Goal: Transaction & Acquisition: Subscribe to service/newsletter

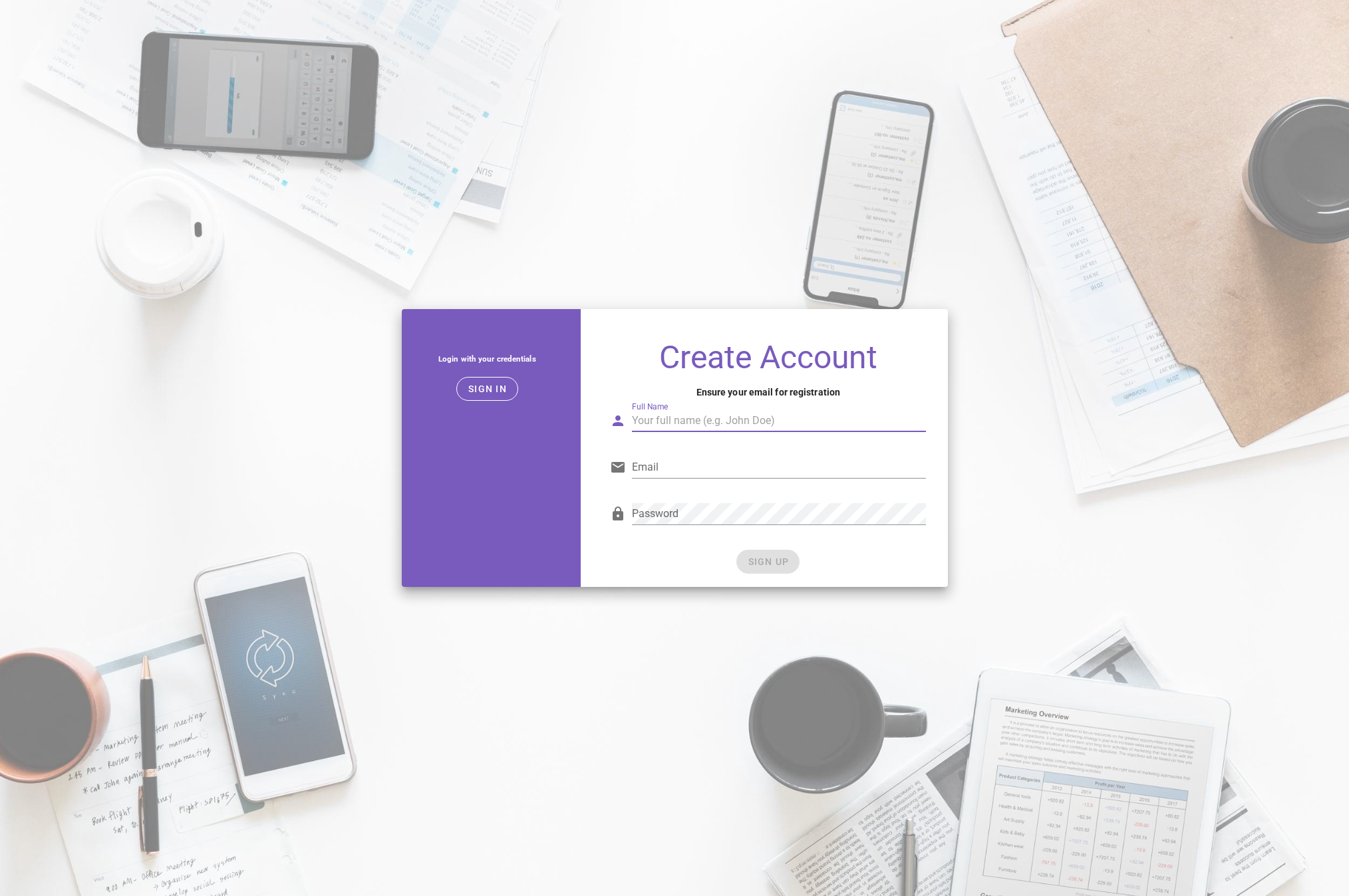
click at [729, 427] on input "Full Name" at bounding box center [779, 421] width 294 height 21
type input "[PERSON_NAME]"
type input "[EMAIL_ADDRESS][DOMAIN_NAME]"
click at [778, 544] on div "Password" at bounding box center [768, 521] width 332 height 55
click at [769, 557] on span "SIGN UP" at bounding box center [768, 561] width 42 height 10
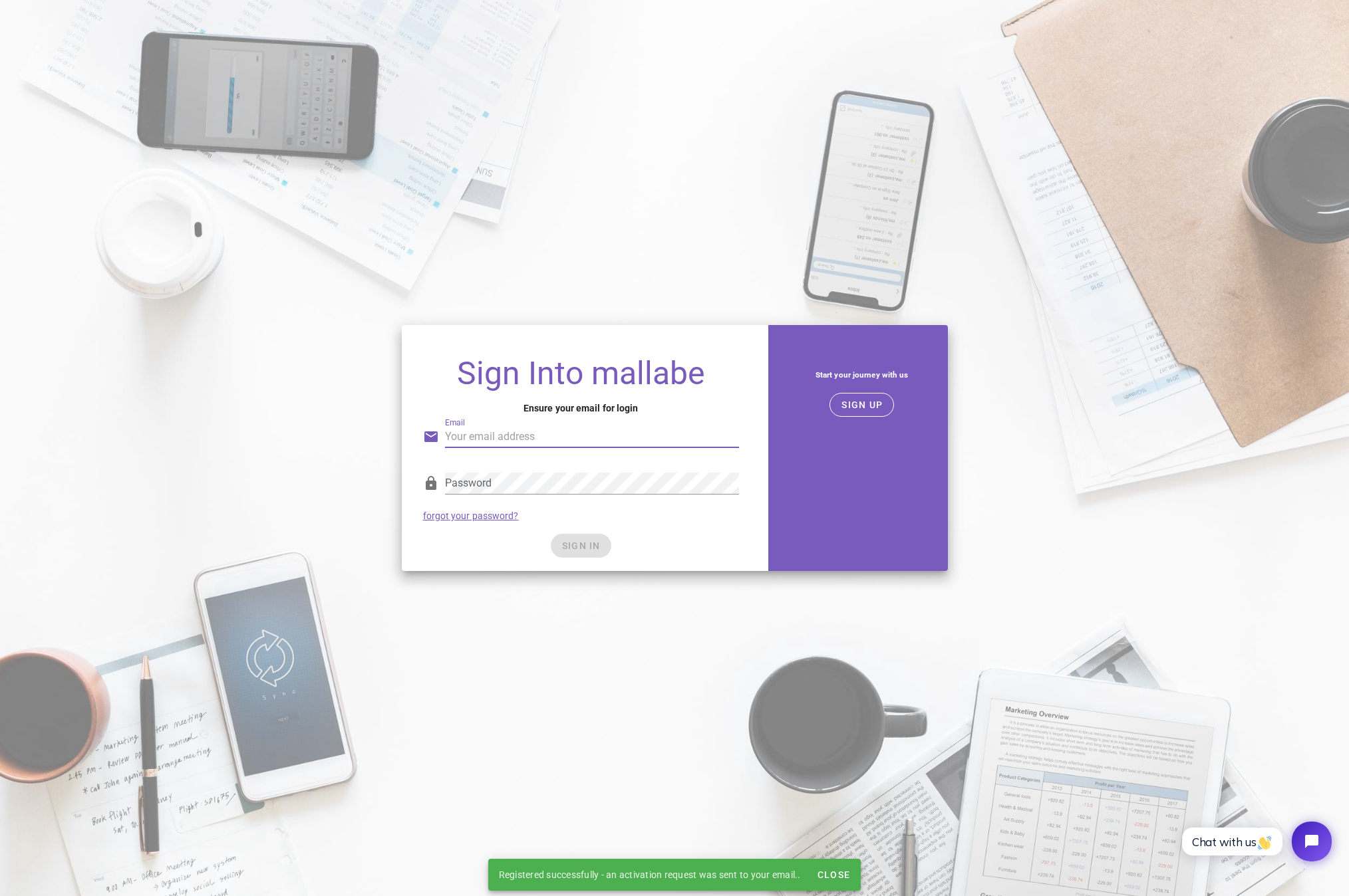
click at [518, 439] on input "Email" at bounding box center [592, 437] width 294 height 21
type input "kkenzo840@gmail.com"
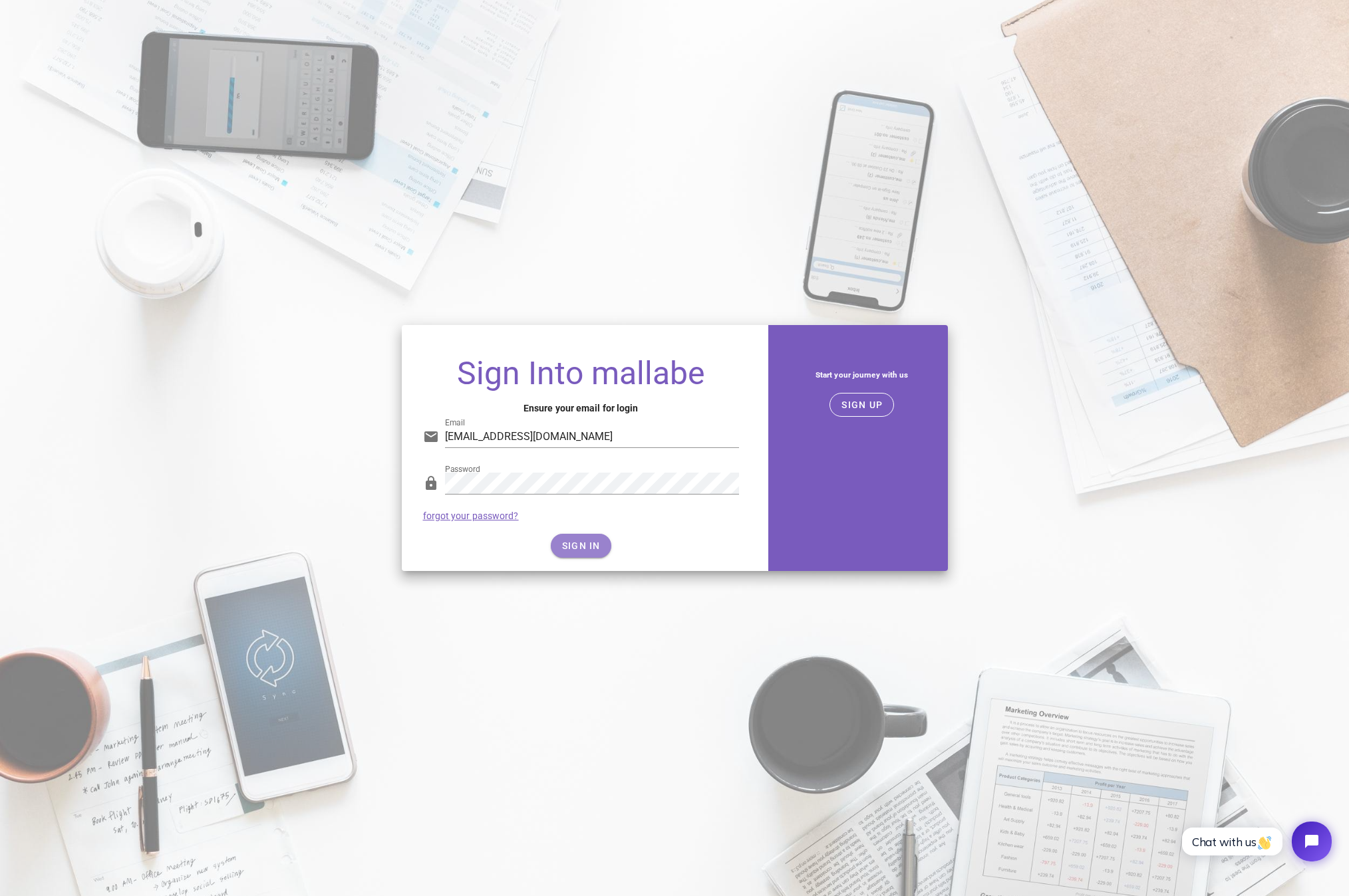
click at [571, 542] on span "SIGN IN" at bounding box center [581, 545] width 39 height 10
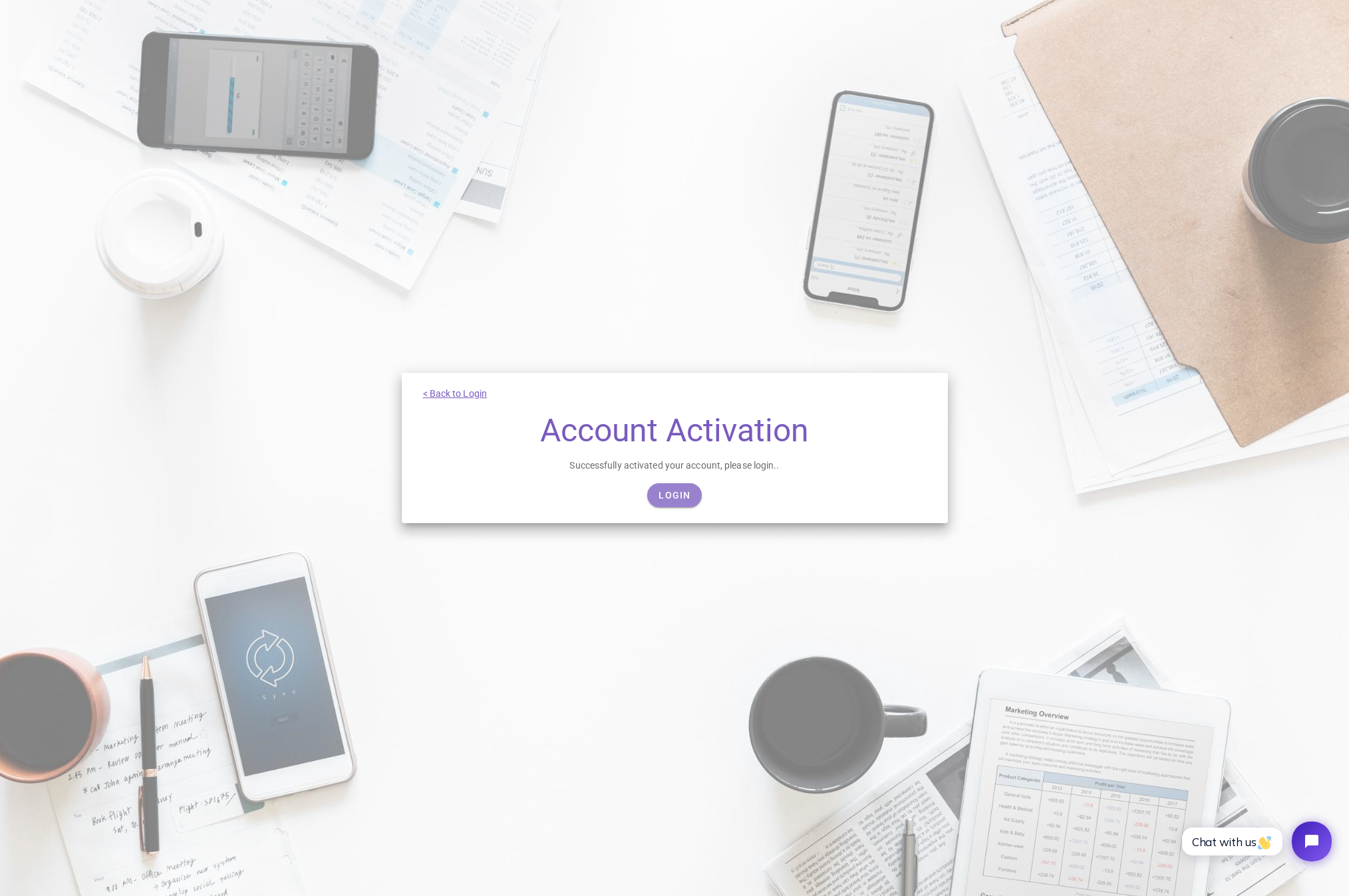
click at [668, 495] on span "Login" at bounding box center [674, 495] width 32 height 10
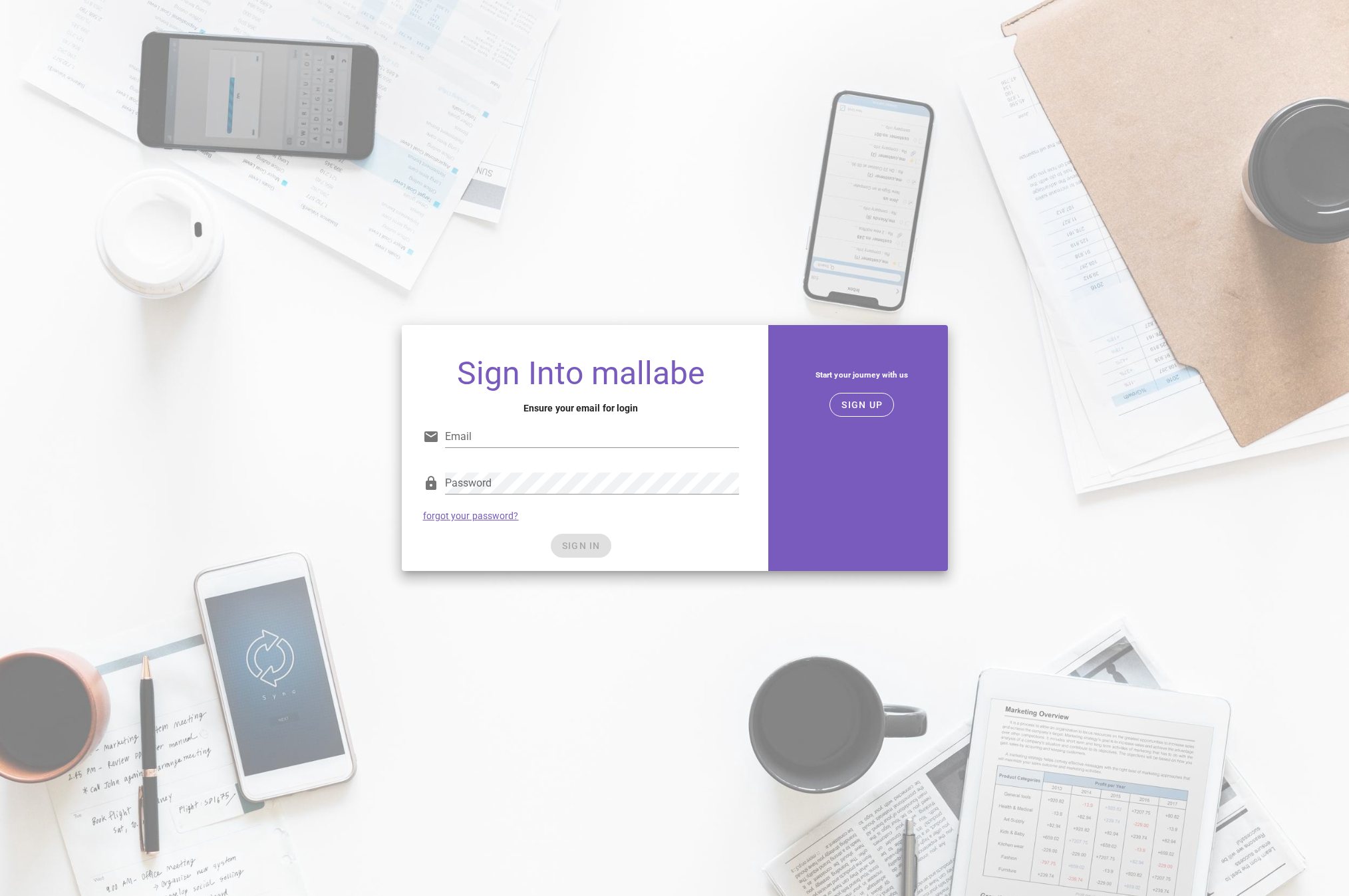
type input "[EMAIL_ADDRESS][DOMAIN_NAME]"
click at [693, 527] on div "Password forgot your password?" at bounding box center [582, 496] width 332 height 69
click at [601, 545] on button "SIGN IN" at bounding box center [582, 545] width 61 height 24
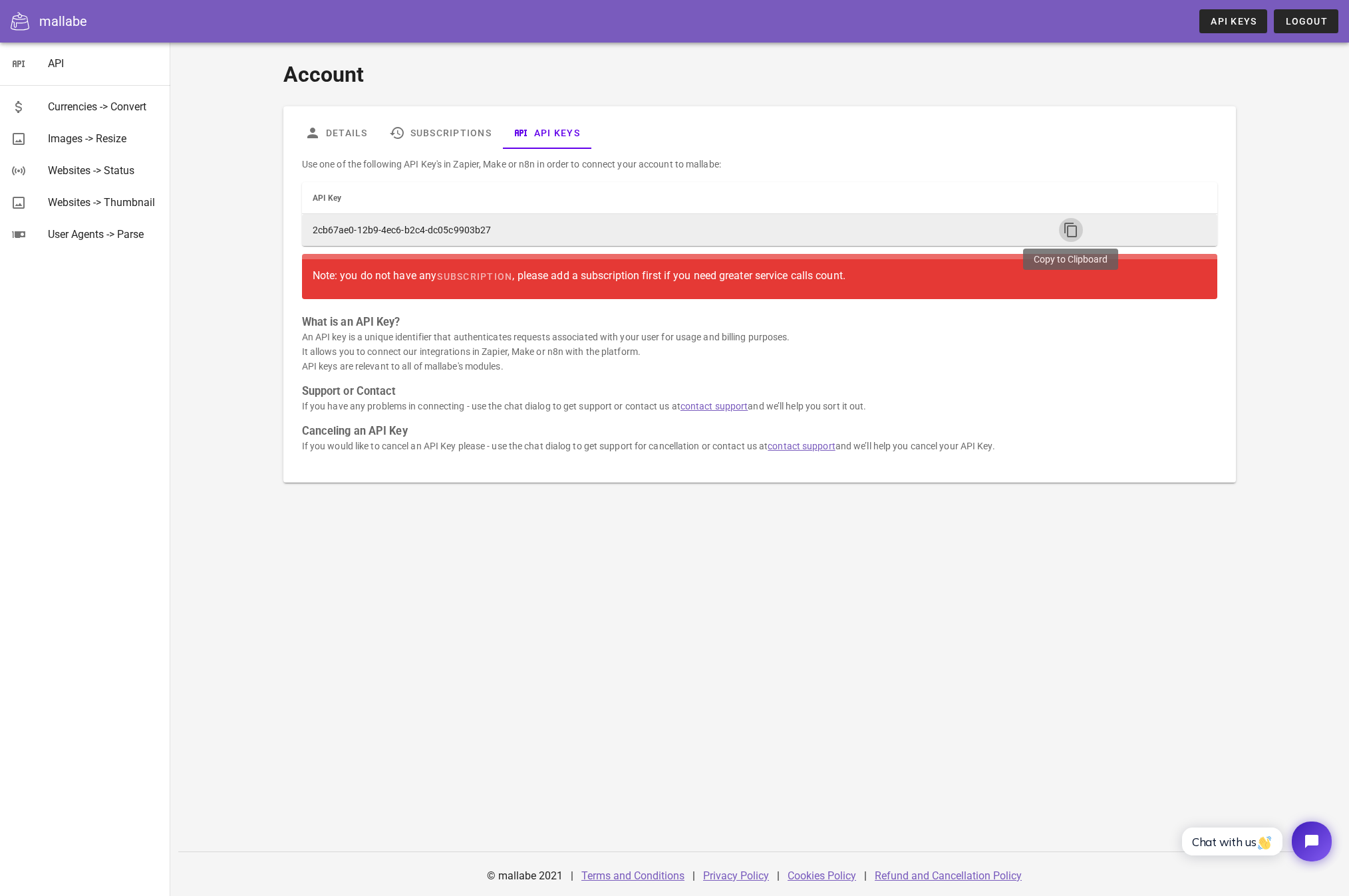
click at [1074, 222] on icon "button" at bounding box center [1071, 229] width 16 height 16
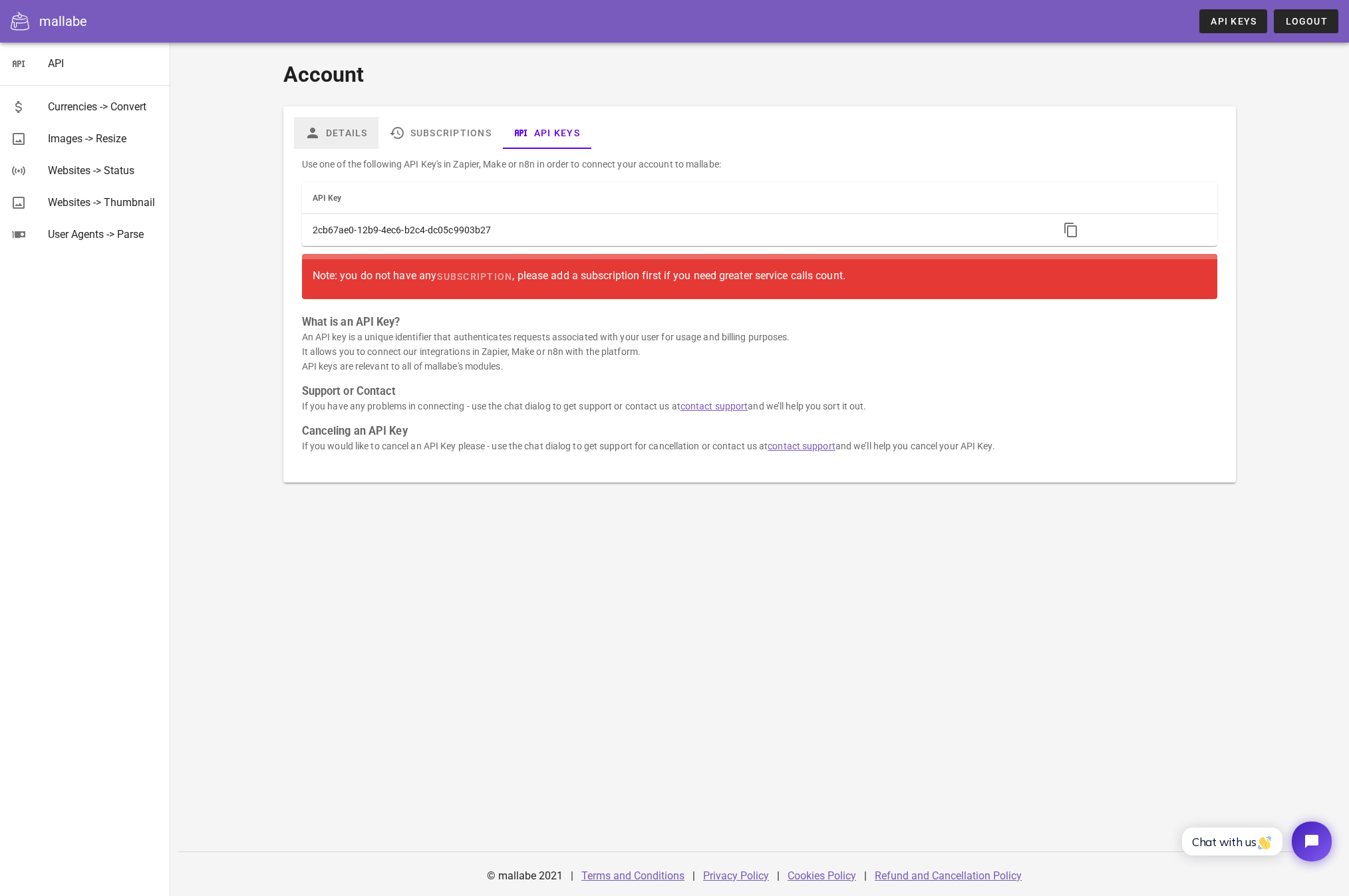
click at [313, 130] on icon at bounding box center [312, 133] width 16 height 16
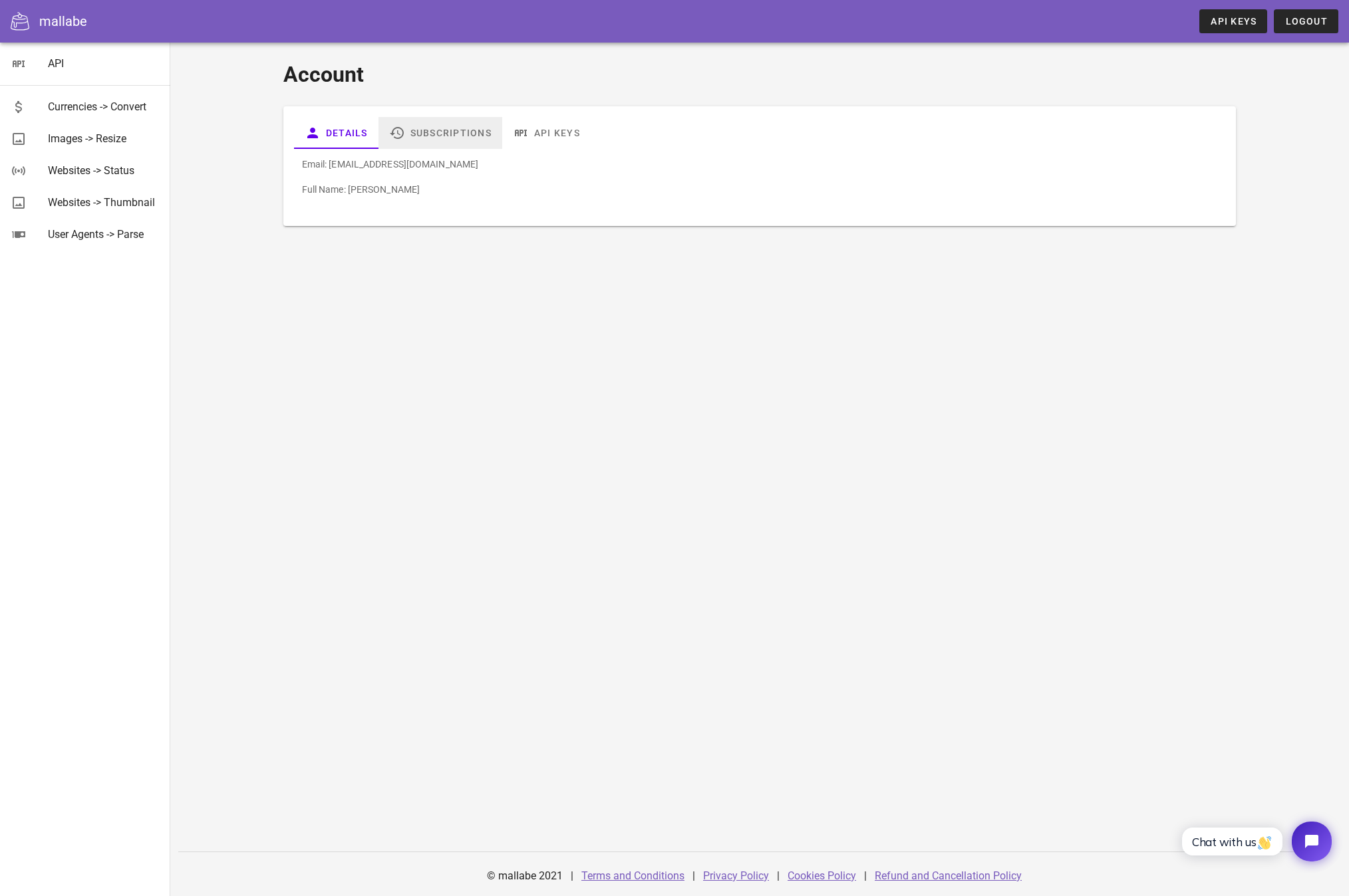
click at [441, 133] on link "Subscriptions" at bounding box center [439, 133] width 123 height 32
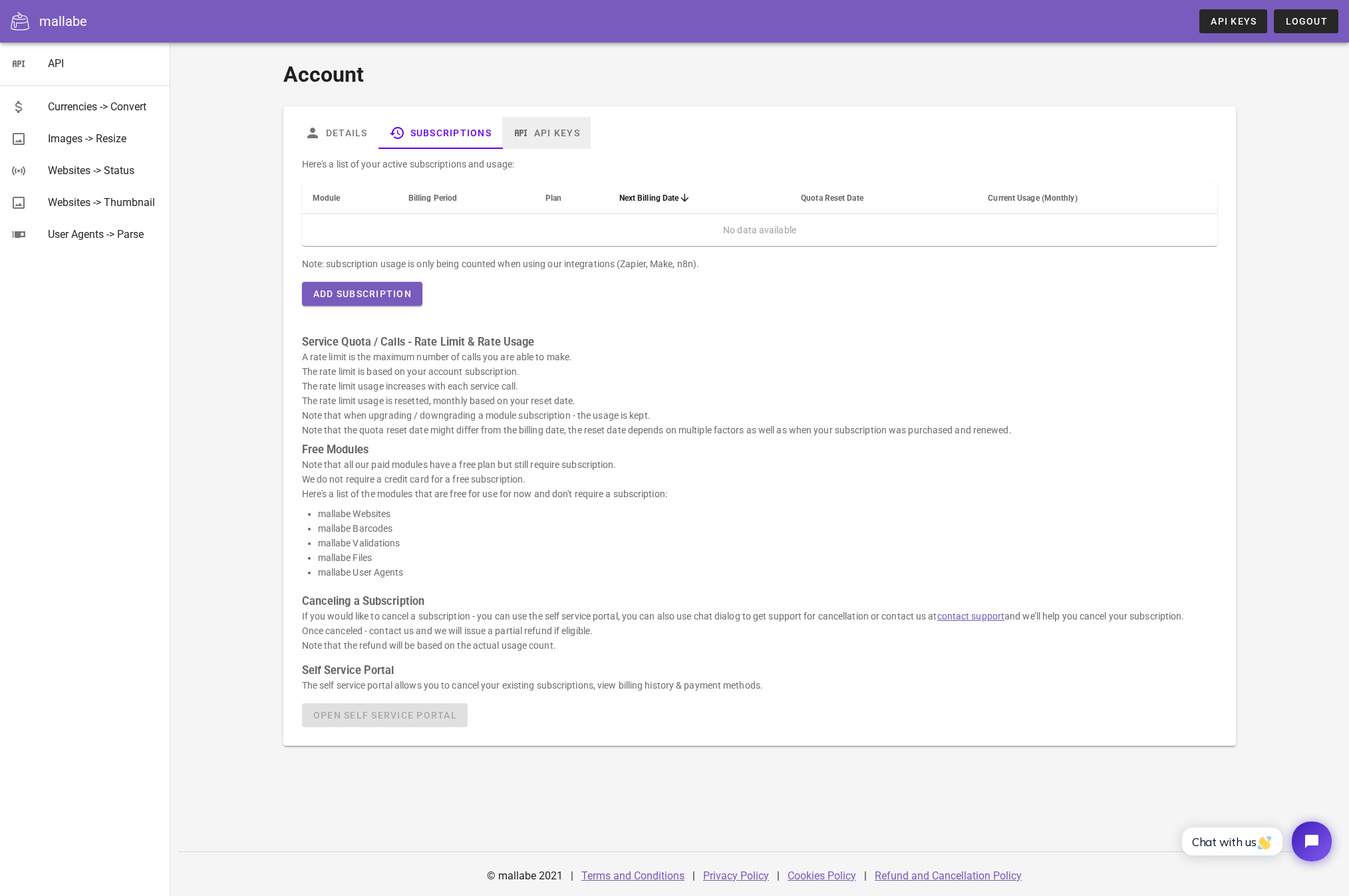
click at [533, 139] on link "API Keys" at bounding box center [545, 133] width 88 height 32
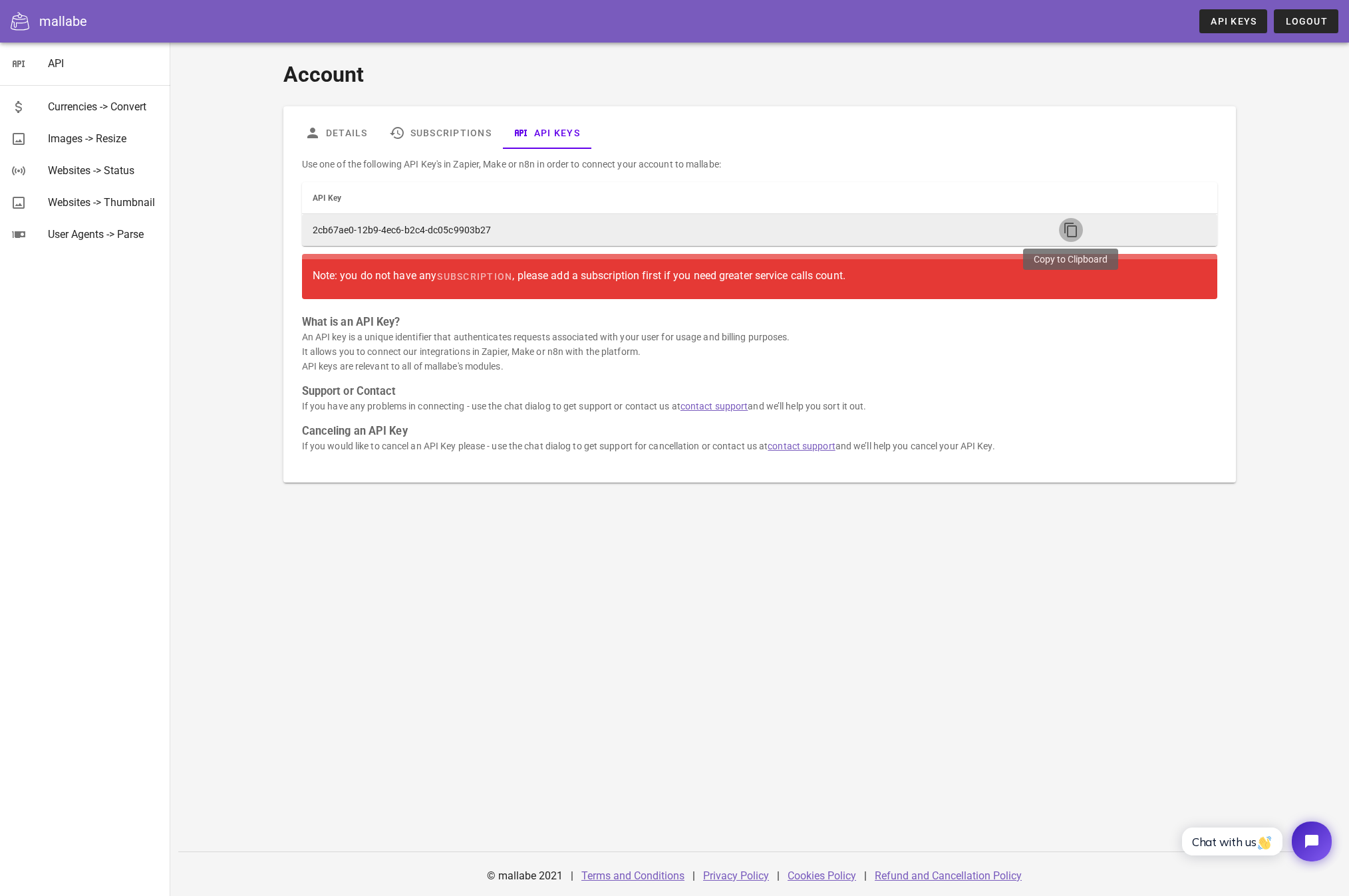
click at [1070, 229] on icon "button" at bounding box center [1071, 229] width 16 height 16
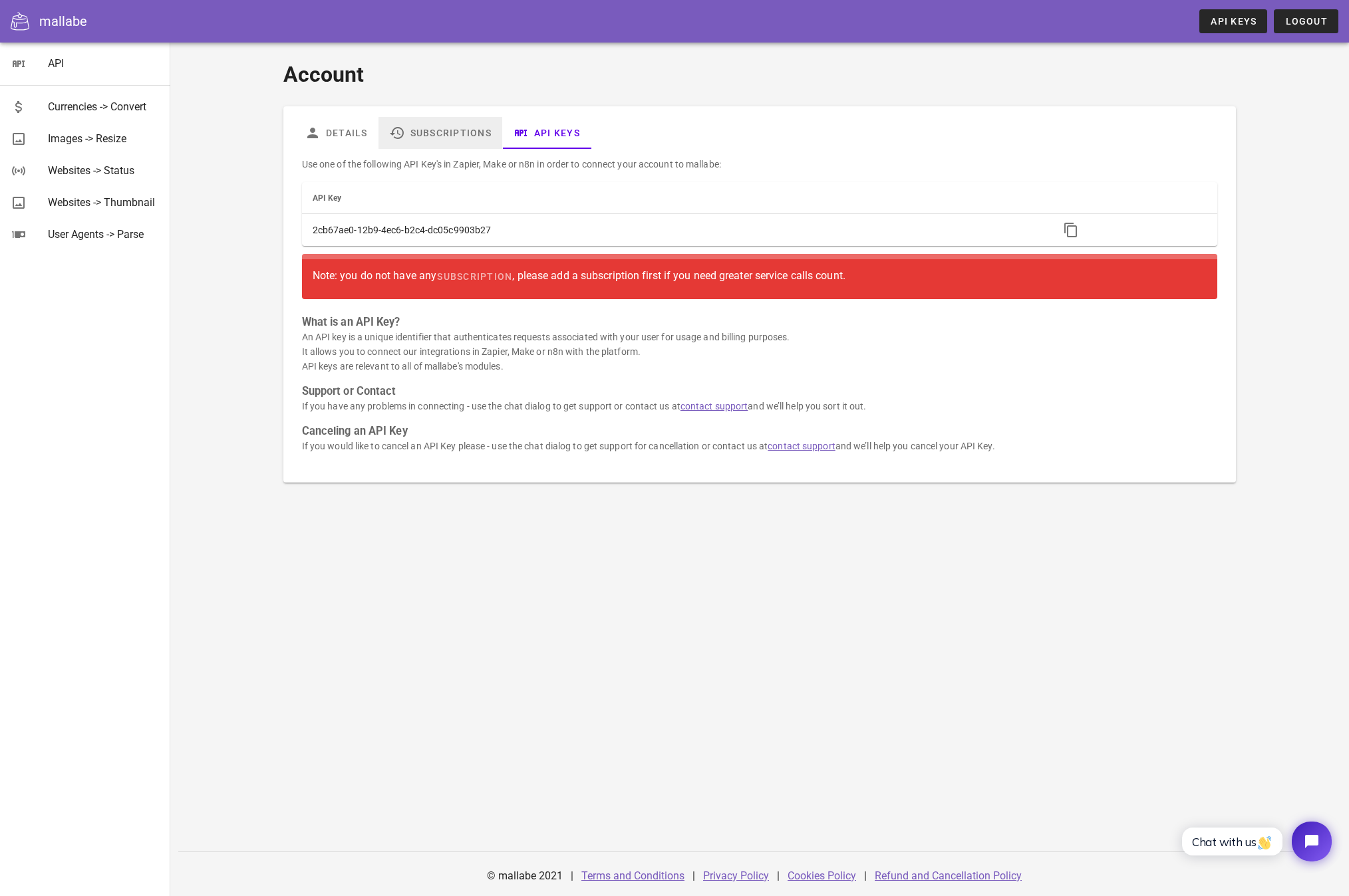
click at [472, 133] on link "Subscriptions" at bounding box center [439, 133] width 123 height 32
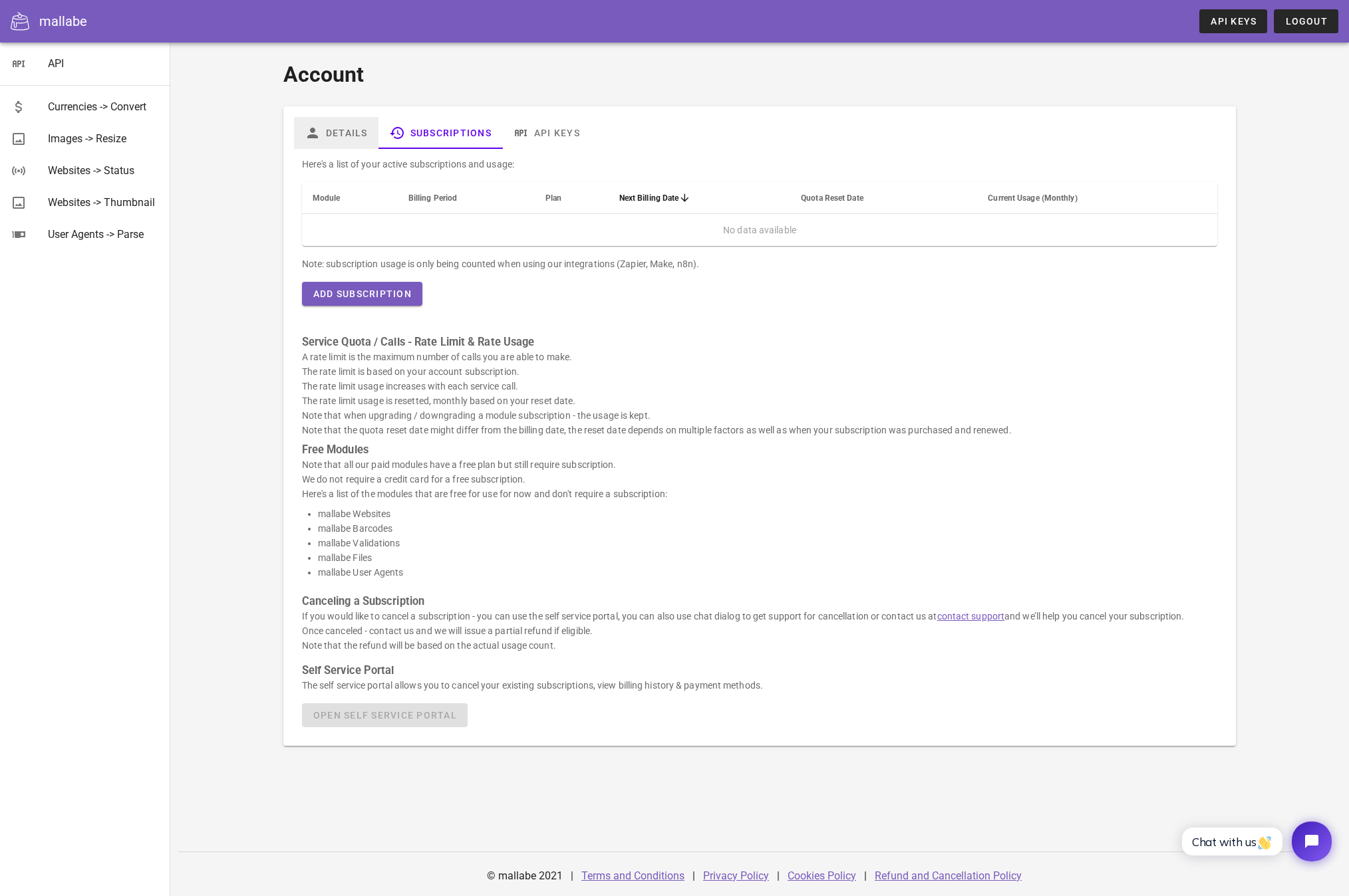
click at [346, 128] on link "Details" at bounding box center [336, 133] width 84 height 32
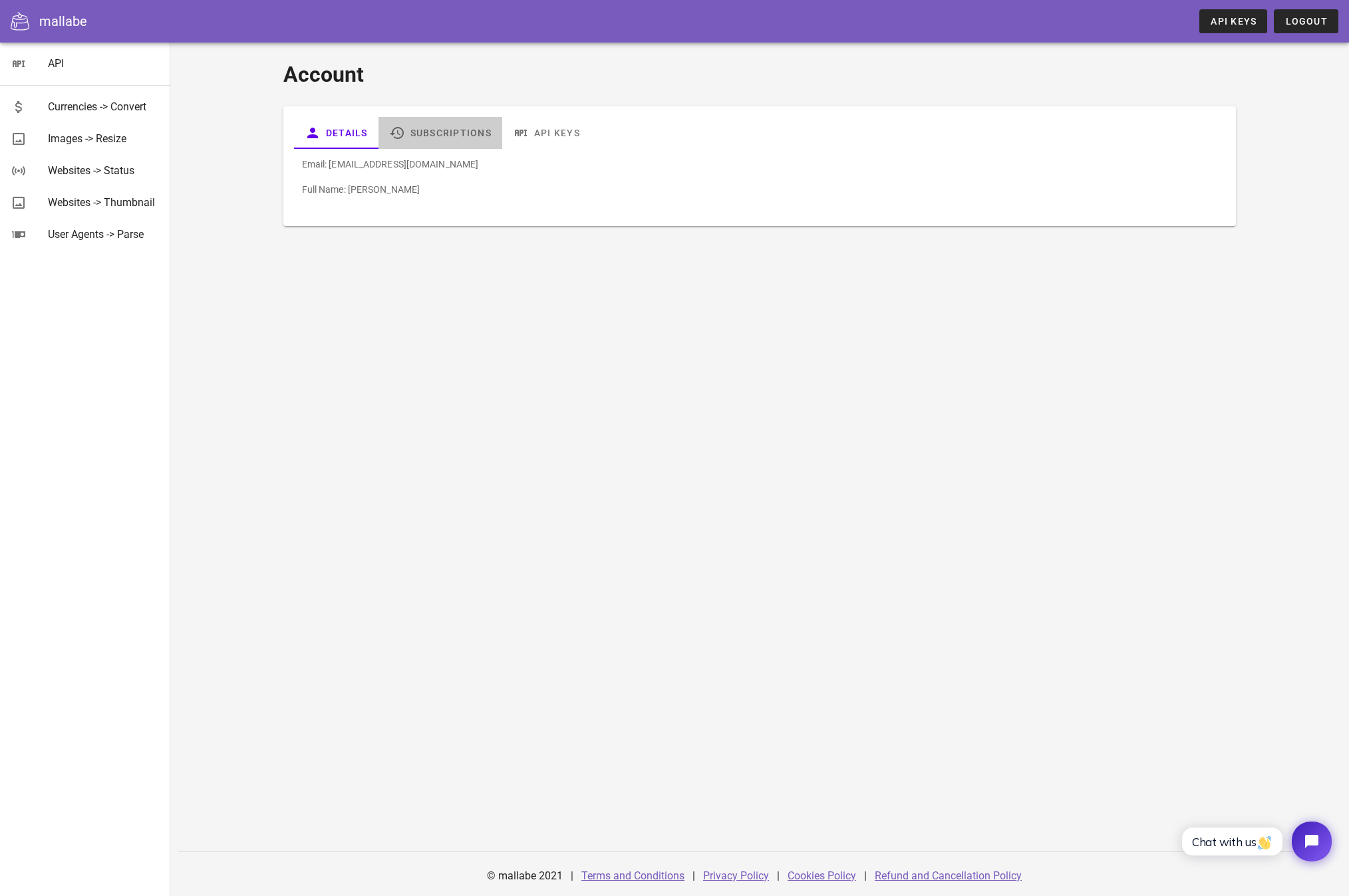
click at [409, 130] on link "Subscriptions" at bounding box center [439, 133] width 123 height 32
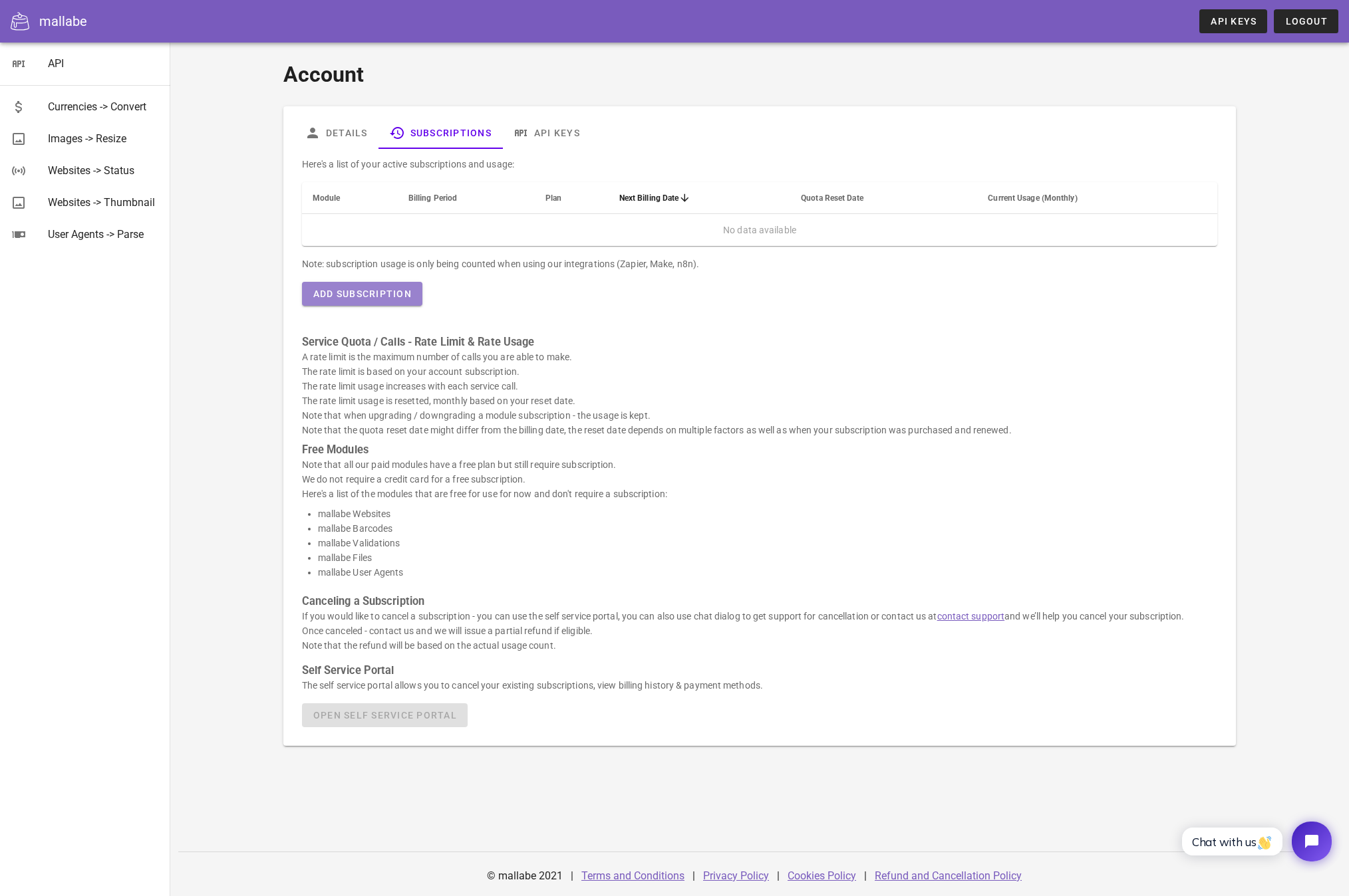
click at [369, 290] on span "Add Subscription" at bounding box center [362, 293] width 99 height 10
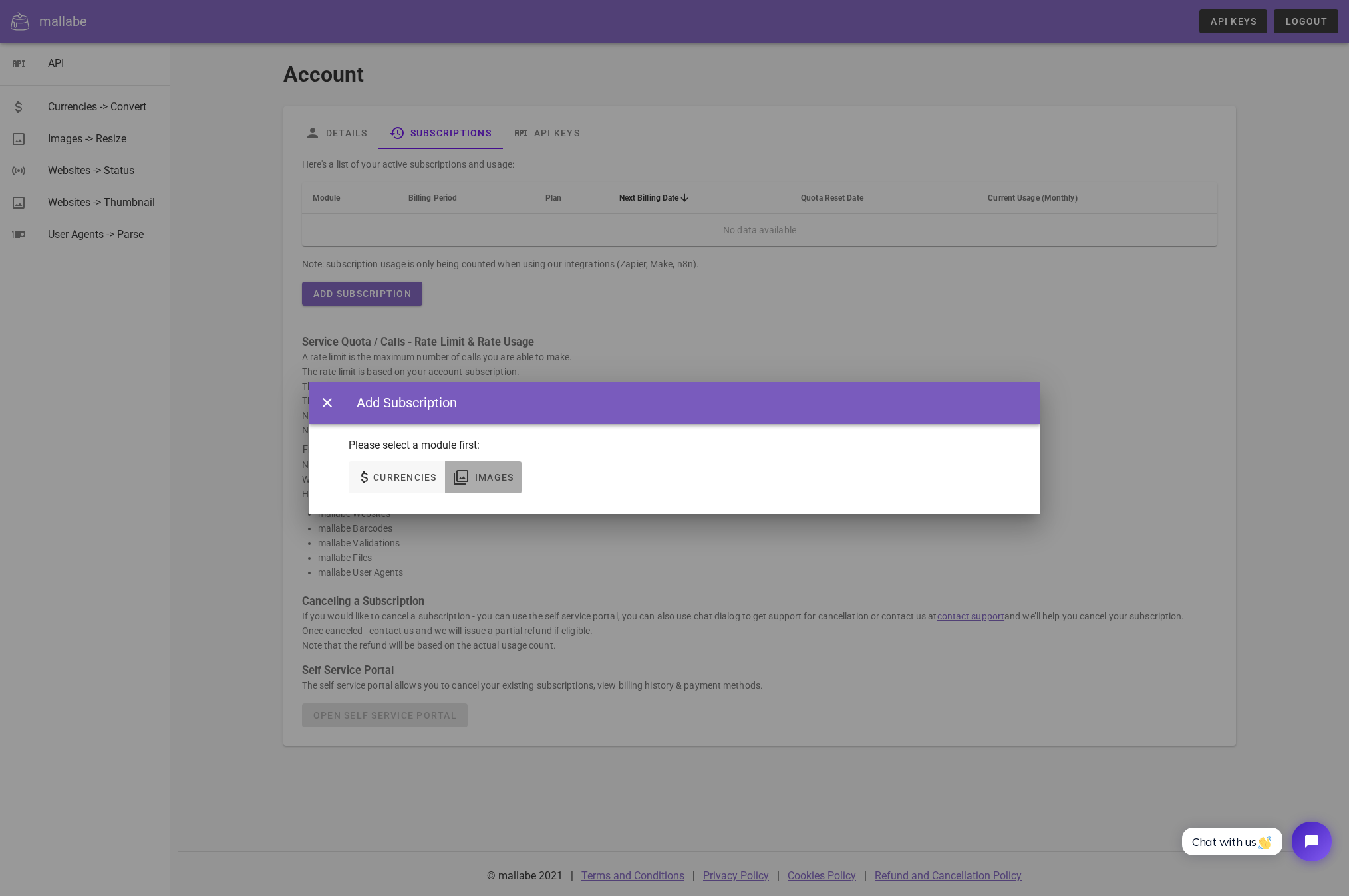
click at [481, 479] on span "Images" at bounding box center [494, 477] width 40 height 10
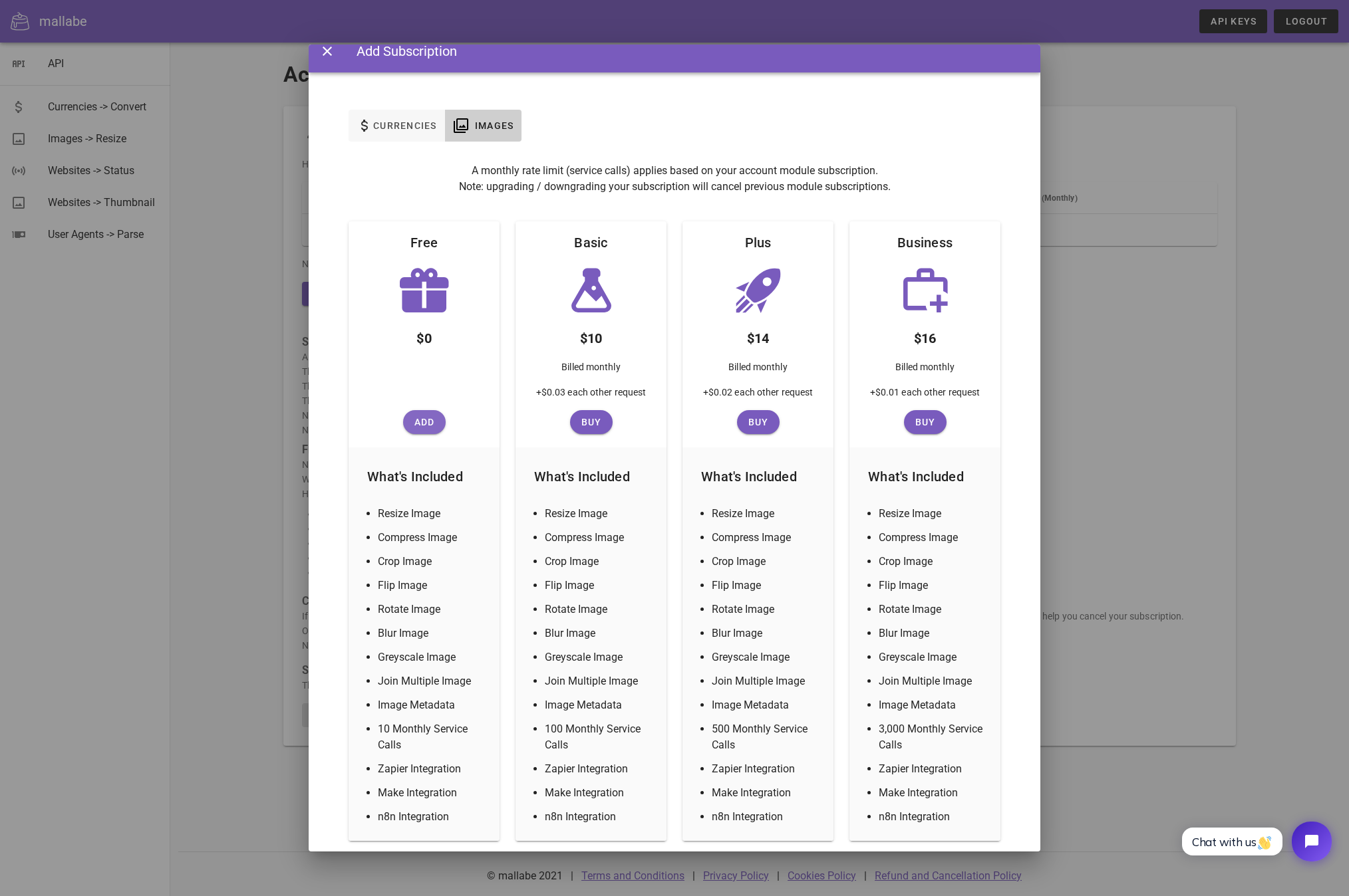
scroll to position [82, 0]
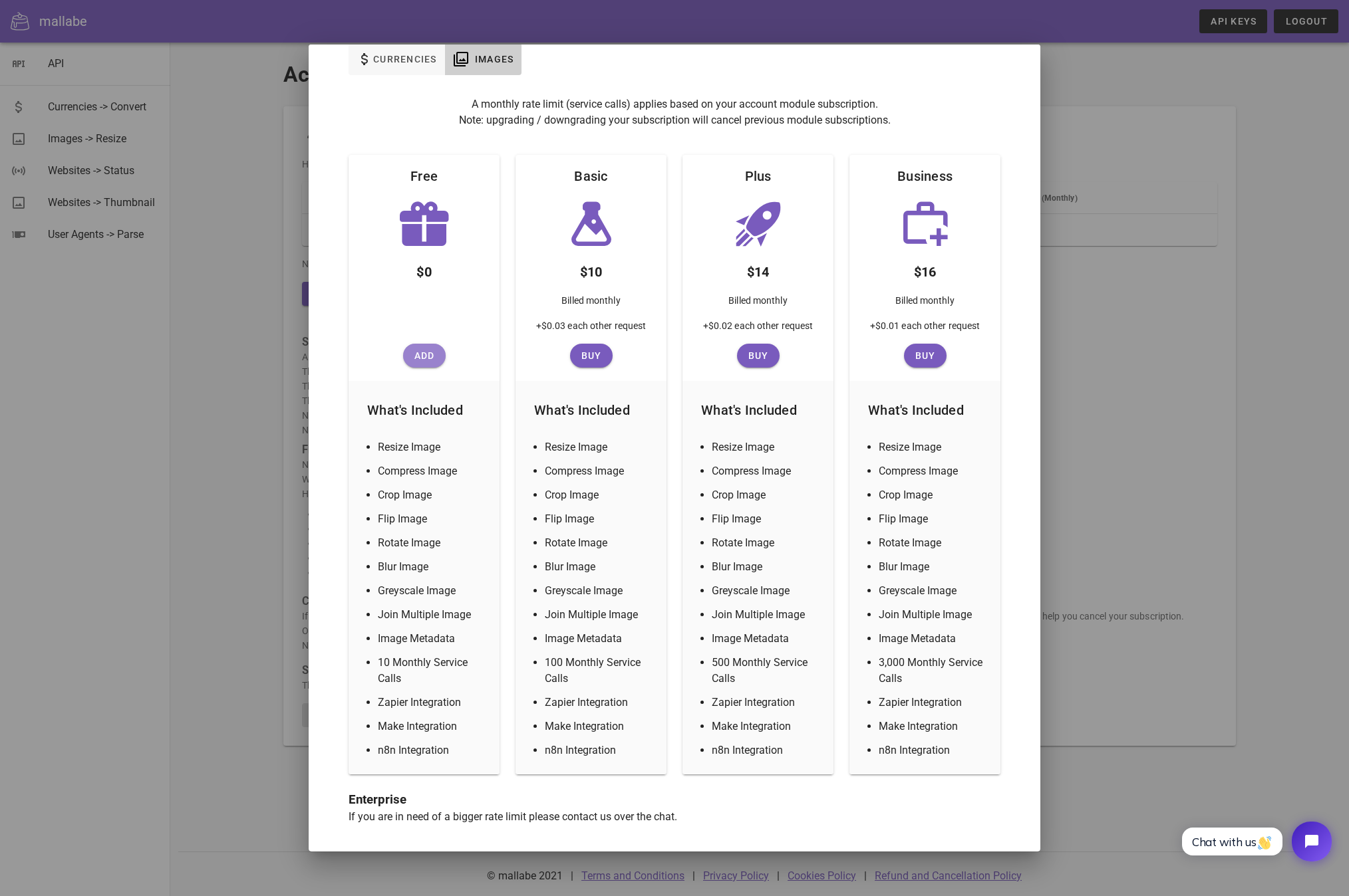
click at [416, 353] on span "Add" at bounding box center [425, 356] width 32 height 10
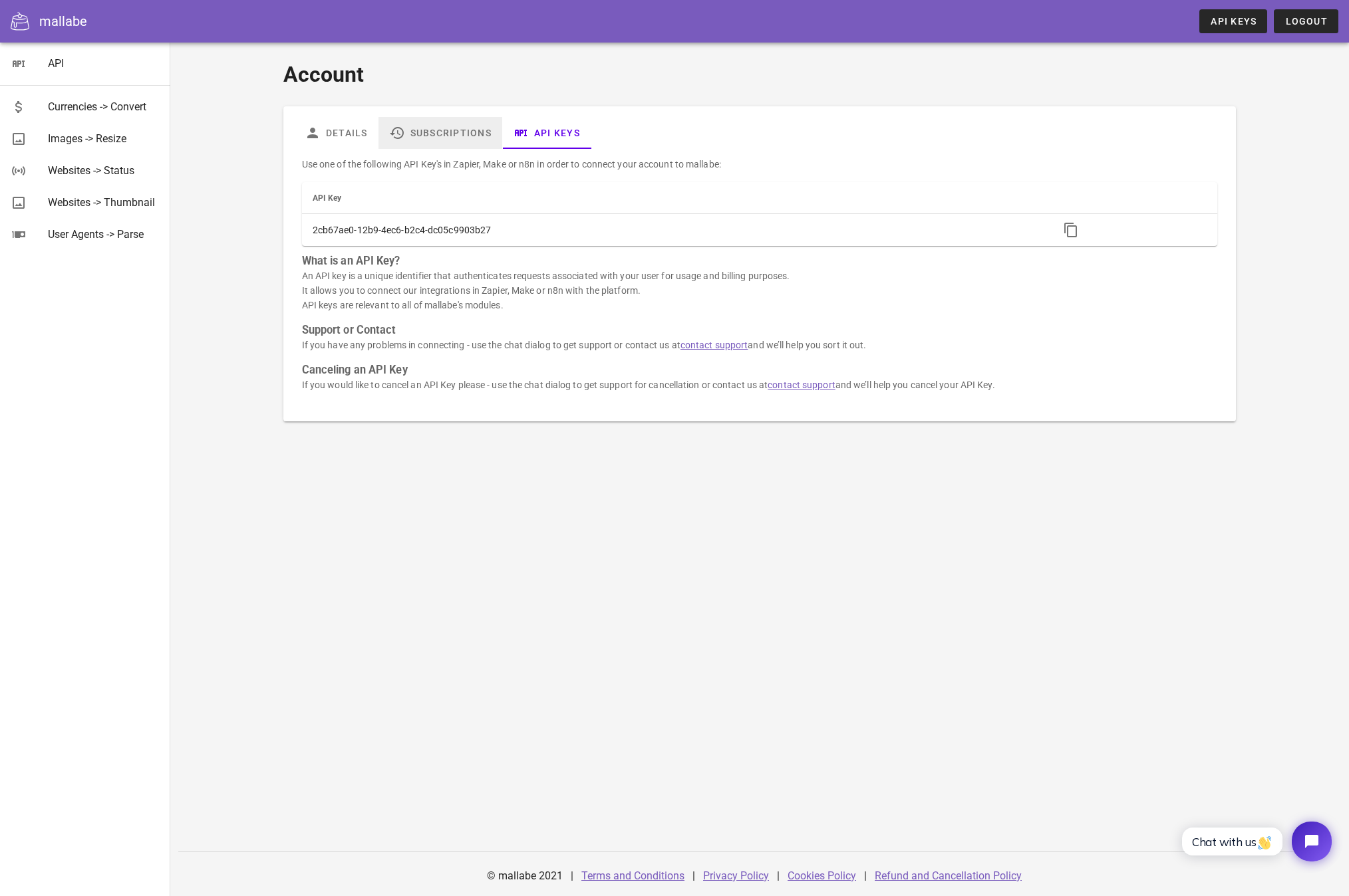
click at [443, 130] on link "Subscriptions" at bounding box center [439, 133] width 123 height 32
